Goal: Task Accomplishment & Management: Use online tool/utility

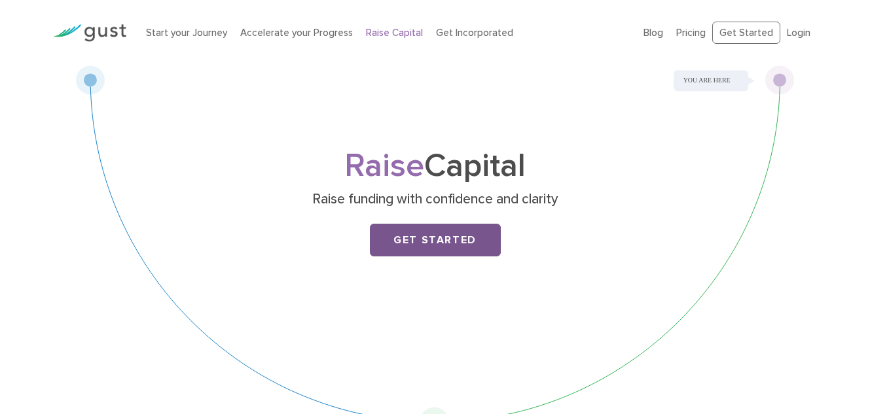
click at [474, 243] on link "Get Started" at bounding box center [435, 240] width 131 height 33
click at [797, 32] on link "Login" at bounding box center [799, 33] width 24 height 12
click at [469, 242] on link "Get Started" at bounding box center [435, 240] width 131 height 33
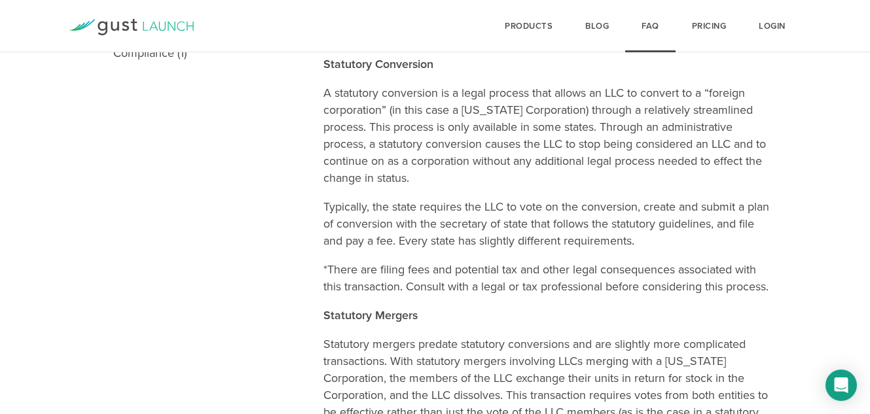
scroll to position [526, 0]
